Goal: Transaction & Acquisition: Purchase product/service

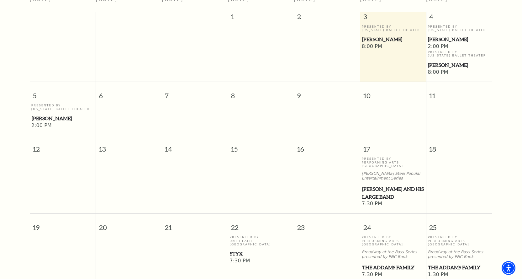
scroll to position [181, 0]
click at [398, 185] on span "Lyle Lovett and his Large Band" at bounding box center [393, 192] width 62 height 15
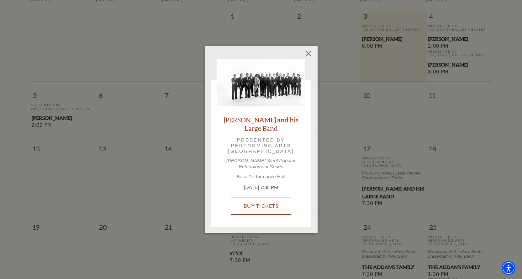
click at [257, 206] on link "Buy Tickets" at bounding box center [261, 206] width 61 height 18
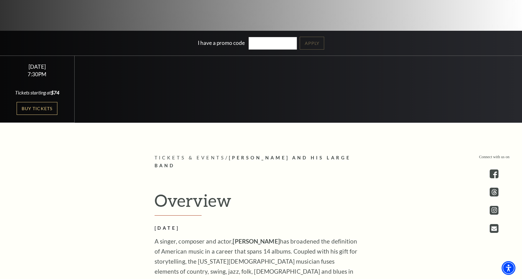
scroll to position [177, 0]
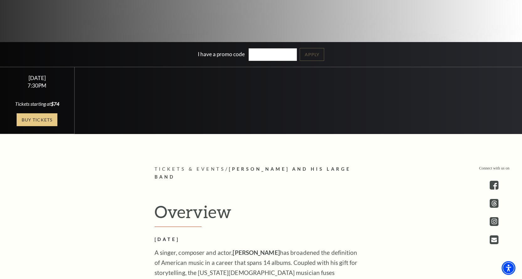
click at [38, 120] on link "Buy Tickets" at bounding box center [37, 119] width 41 height 13
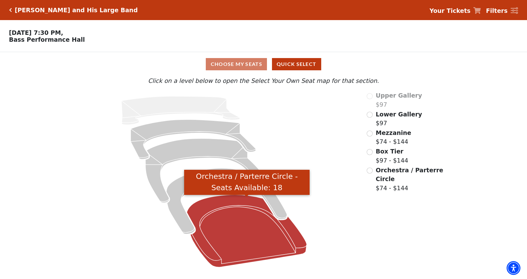
click at [237, 226] on icon "Orchestra / Parterre Circle - Seats Available: 18" at bounding box center [247, 231] width 120 height 72
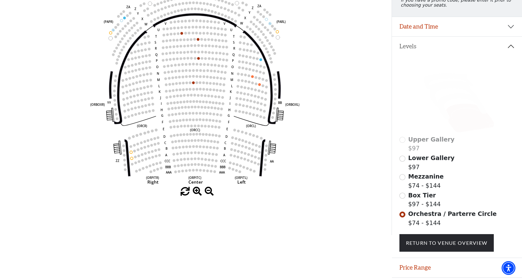
scroll to position [118, 0]
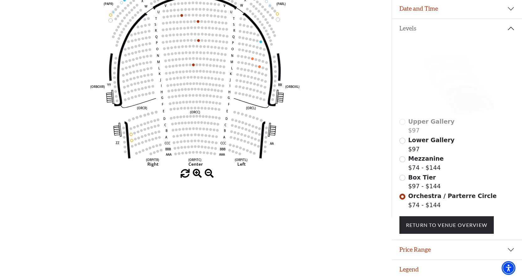
click at [416, 177] on span "Box Tier" at bounding box center [423, 177] width 28 height 7
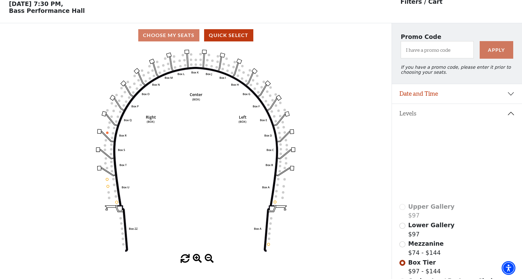
scroll to position [29, 0]
click at [444, 156] on icon at bounding box center [455, 161] width 51 height 26
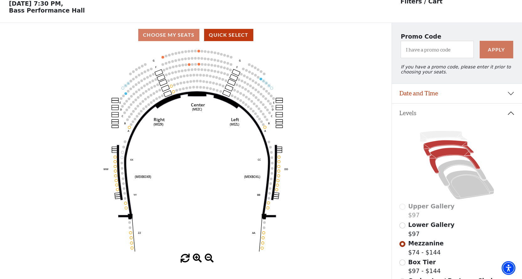
click at [443, 149] on icon at bounding box center [449, 148] width 50 height 16
